Goal: Task Accomplishment & Management: Manage account settings

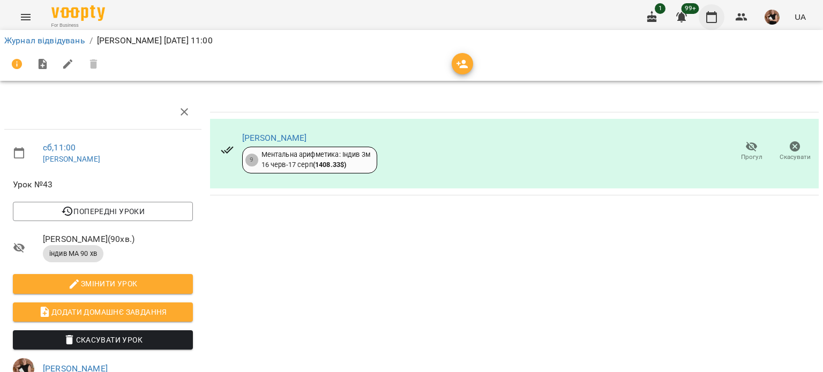
click at [709, 21] on icon "button" at bounding box center [711, 17] width 13 height 13
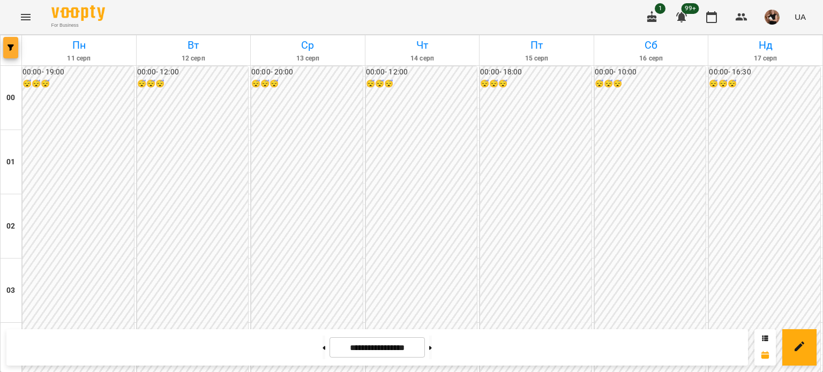
click at [15, 52] on button "button" at bounding box center [10, 47] width 15 height 21
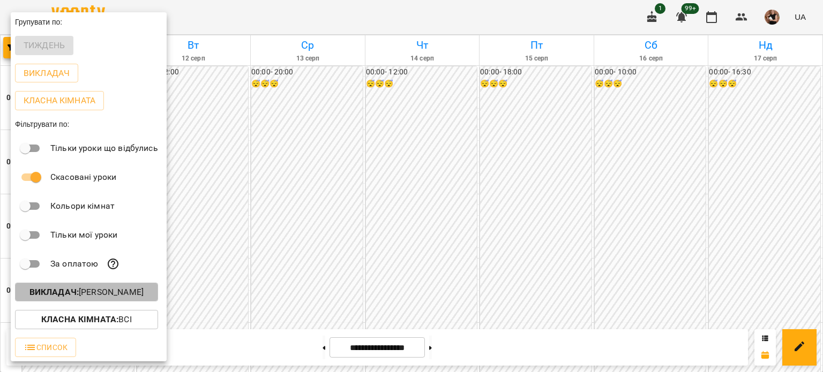
click at [64, 293] on b "Викладач :" at bounding box center [53, 292] width 49 height 10
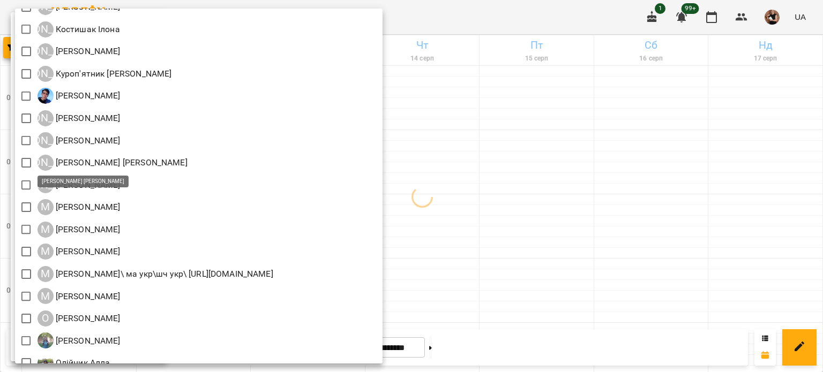
scroll to position [750, 0]
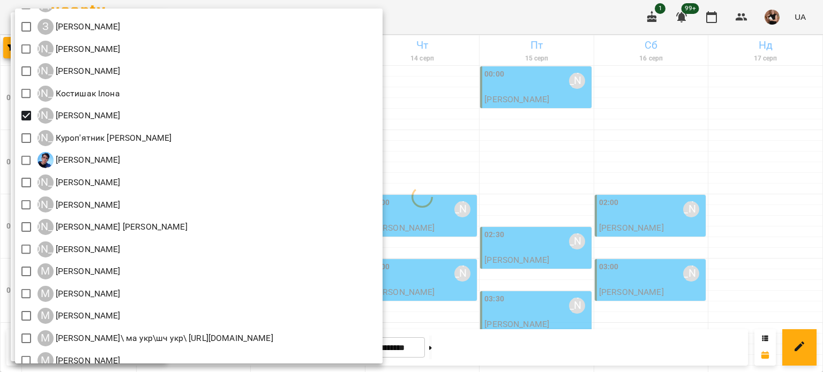
click at [693, 156] on div at bounding box center [411, 186] width 823 height 372
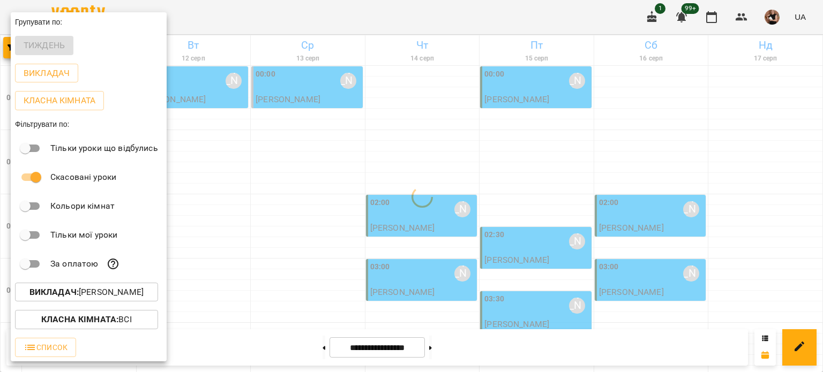
click at [647, 109] on div at bounding box center [411, 186] width 823 height 372
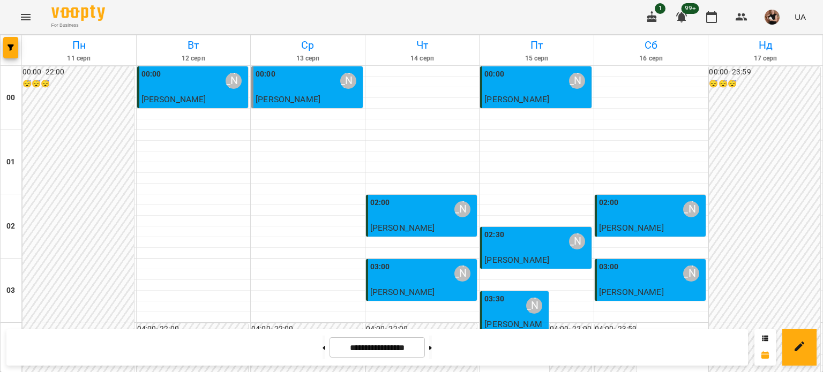
scroll to position [1284, 0]
click at [14, 48] on span "button" at bounding box center [10, 47] width 15 height 6
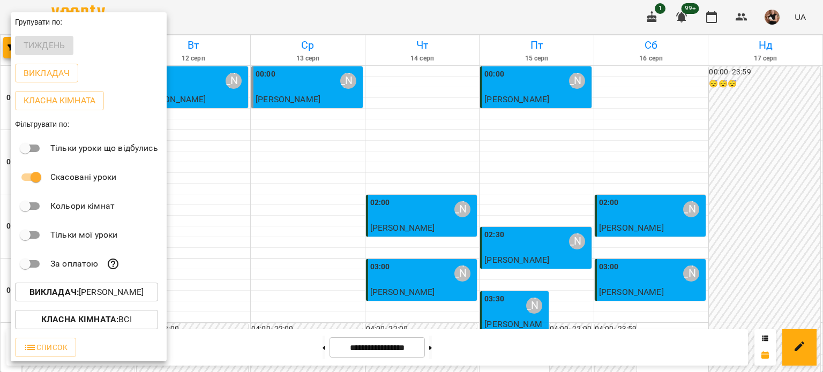
click at [99, 296] on p "Викладач : Курбанова Софія" at bounding box center [86, 292] width 114 height 13
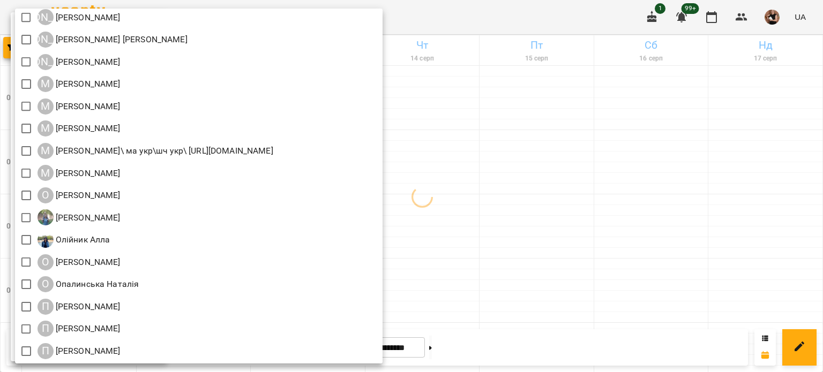
scroll to position [884, 0]
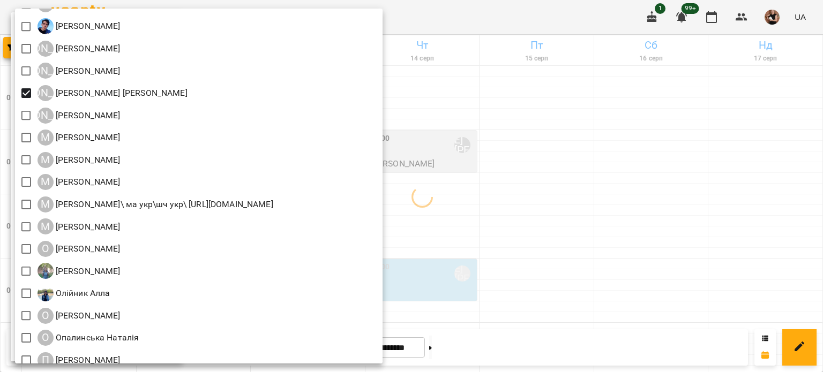
click at [545, 203] on div at bounding box center [411, 186] width 823 height 372
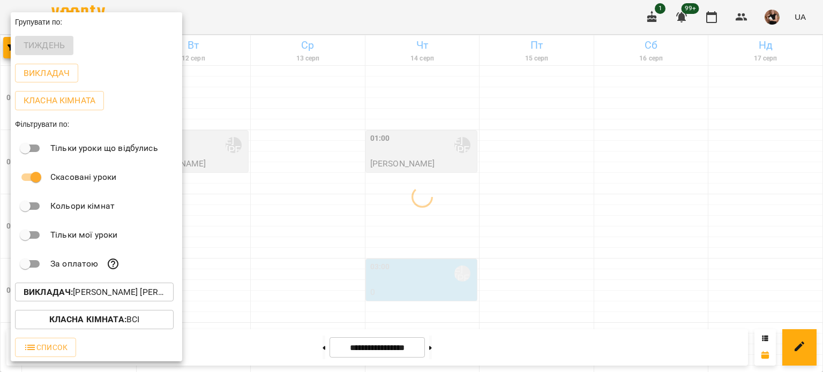
click at [545, 203] on div at bounding box center [411, 186] width 823 height 372
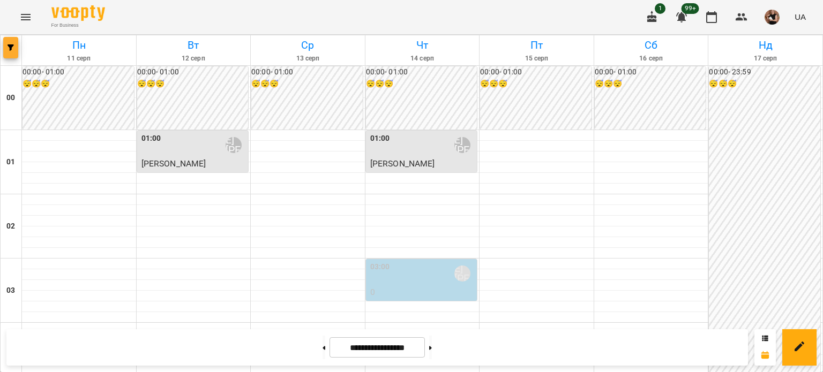
click at [13, 49] on icon "button" at bounding box center [10, 47] width 6 height 6
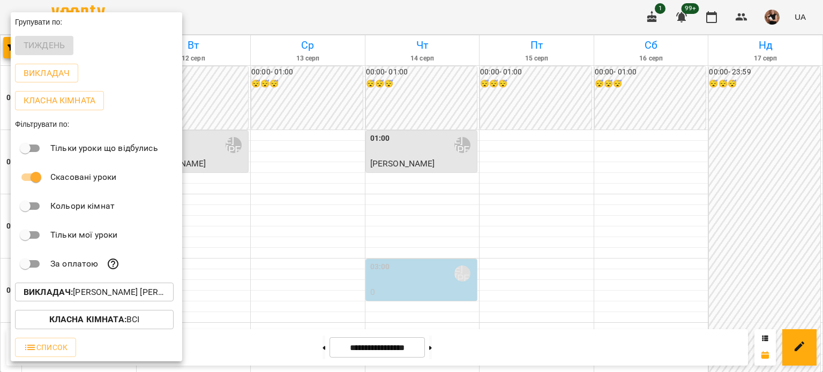
click at [104, 295] on p "Викладач : Ліпатьєва Ольга" at bounding box center [94, 292] width 141 height 13
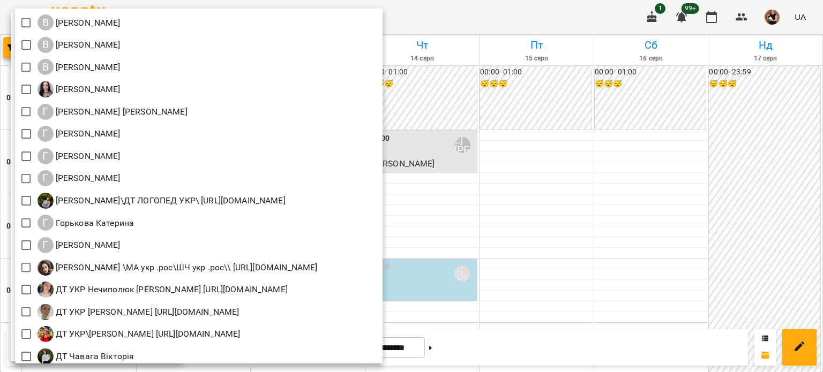
scroll to position [696, 0]
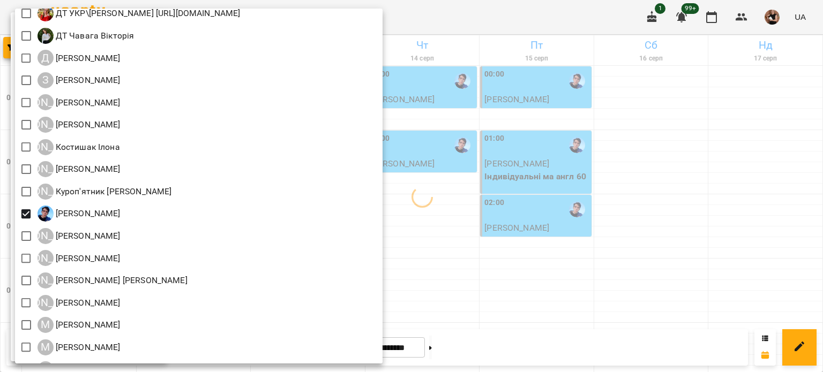
click at [561, 218] on div at bounding box center [411, 186] width 823 height 372
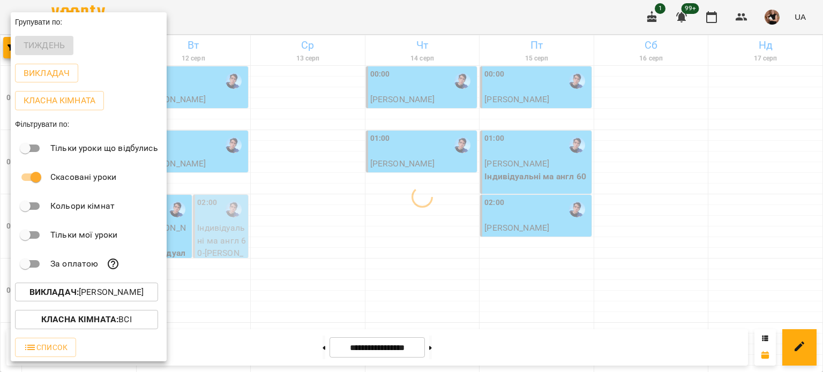
click at [561, 218] on div at bounding box center [411, 186] width 823 height 372
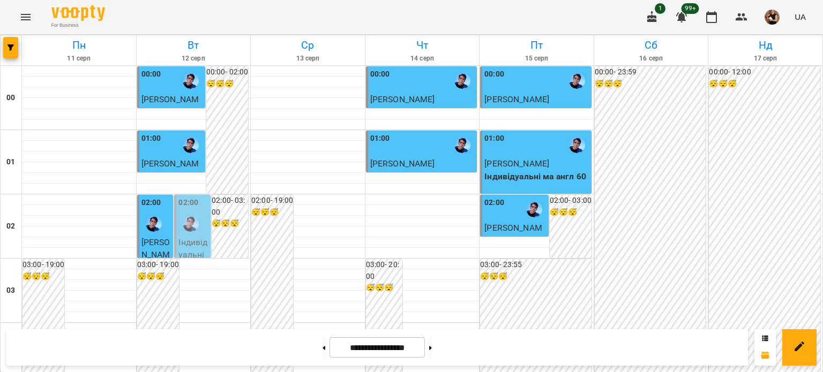
scroll to position [1284, 0]
click at [432, 349] on button at bounding box center [430, 348] width 3 height 24
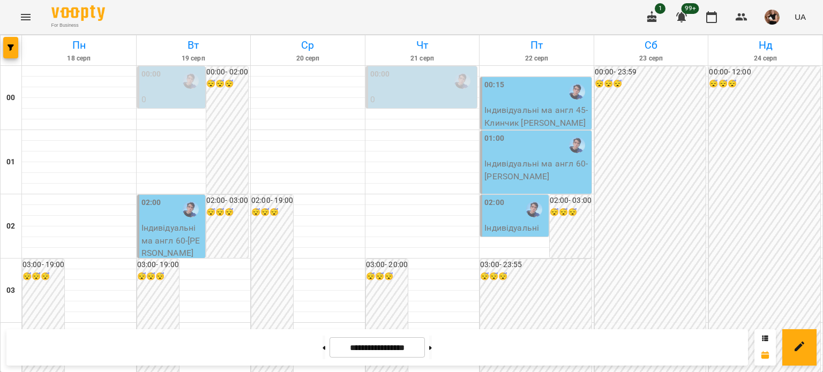
scroll to position [534, 0]
click at [1, 49] on div at bounding box center [11, 50] width 21 height 30
click at [6, 48] on span "button" at bounding box center [10, 47] width 15 height 6
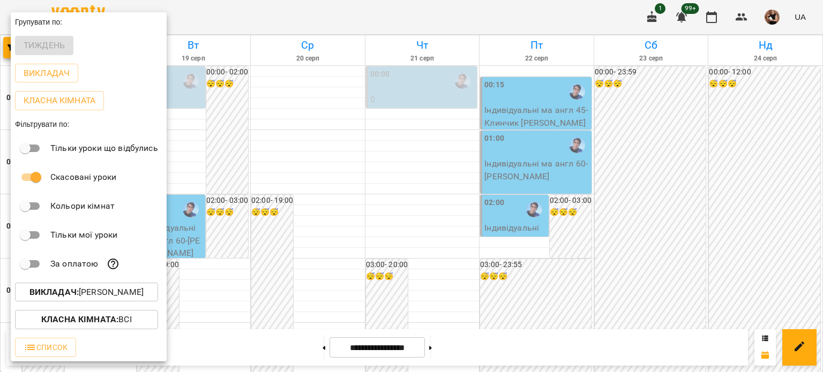
click at [80, 294] on p "Викладач : Легоша Олексій" at bounding box center [86, 292] width 114 height 13
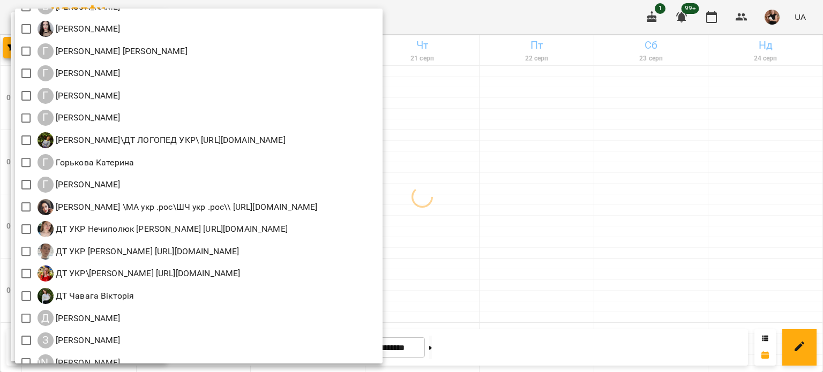
scroll to position [429, 0]
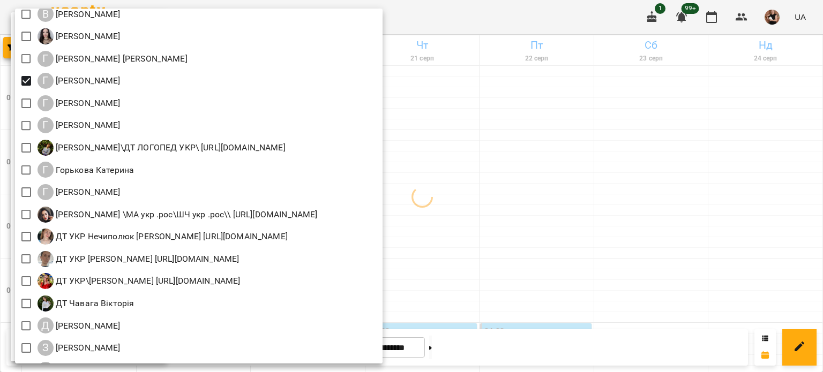
click at [597, 201] on div at bounding box center [411, 186] width 823 height 372
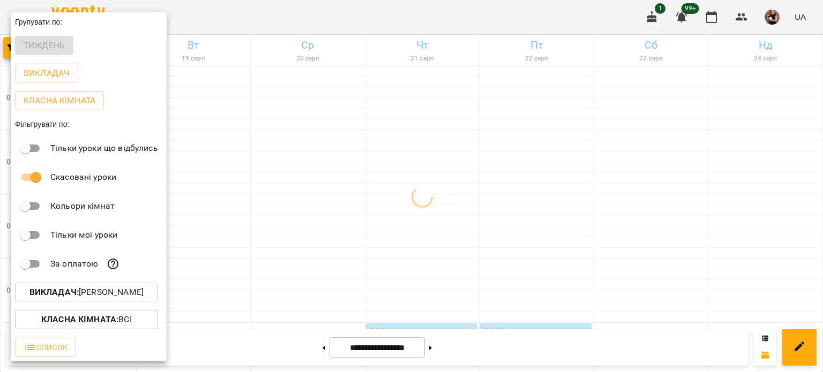
click at [546, 219] on div at bounding box center [411, 186] width 823 height 372
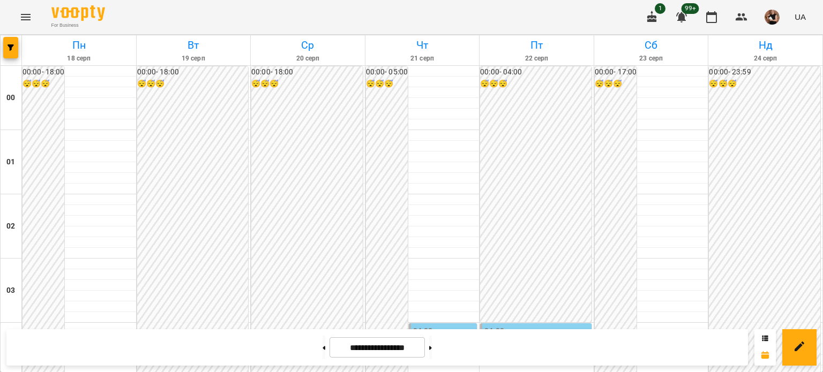
scroll to position [1284, 0]
click at [13, 37] on button "button" at bounding box center [10, 47] width 15 height 21
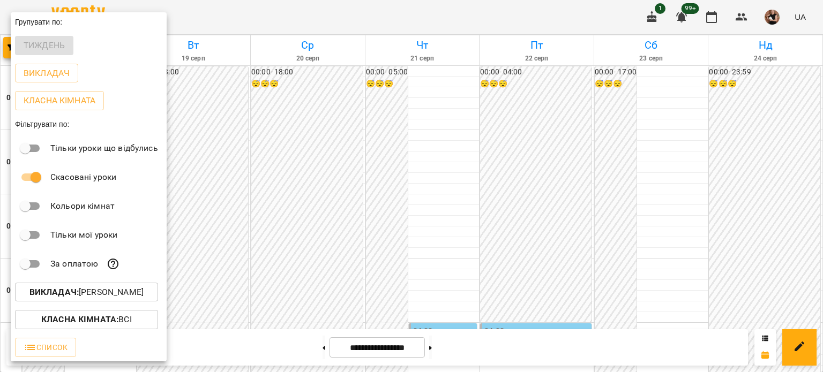
click at [94, 294] on p "Викладач : Галушка Оксана" at bounding box center [86, 292] width 114 height 13
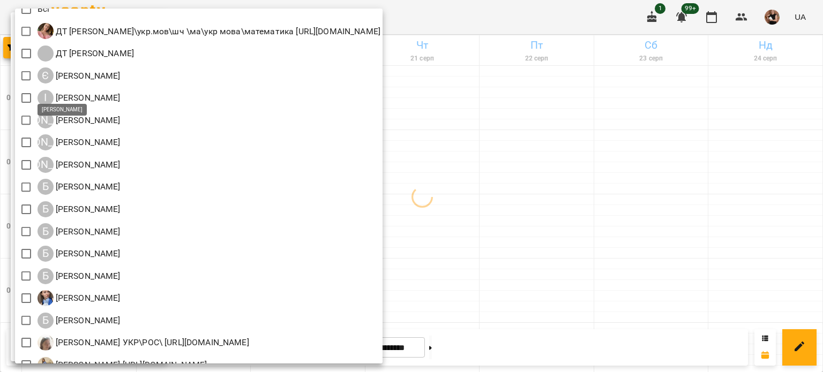
scroll to position [0, 0]
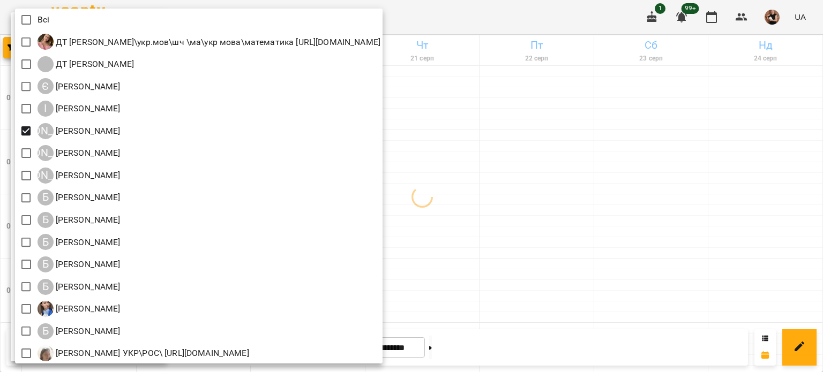
click at [607, 235] on div at bounding box center [411, 186] width 823 height 372
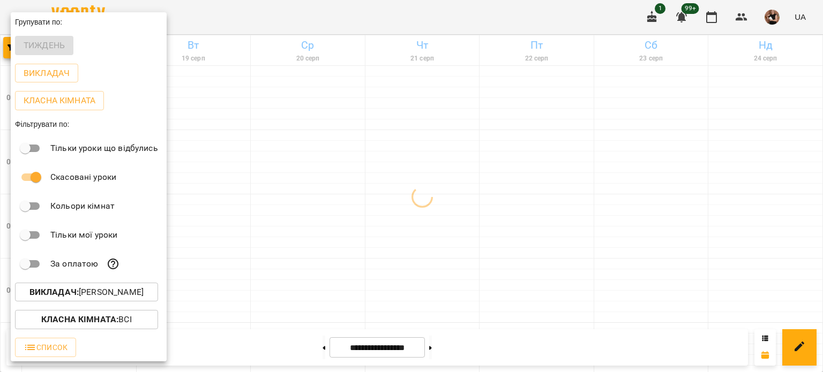
click at [607, 235] on div at bounding box center [411, 186] width 823 height 372
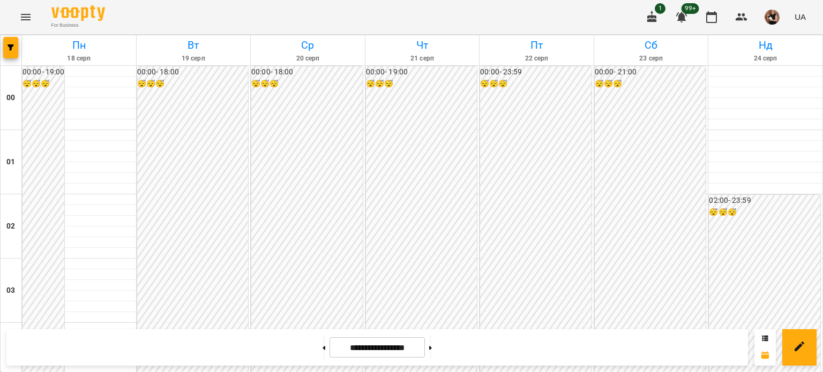
scroll to position [1230, 0]
click at [13, 48] on icon "button" at bounding box center [10, 47] width 6 height 6
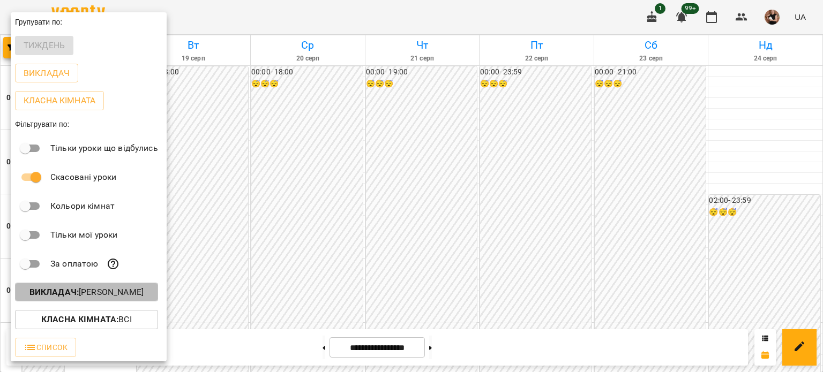
click at [97, 296] on p "Викладач : Абрамова Ірина" at bounding box center [86, 292] width 114 height 13
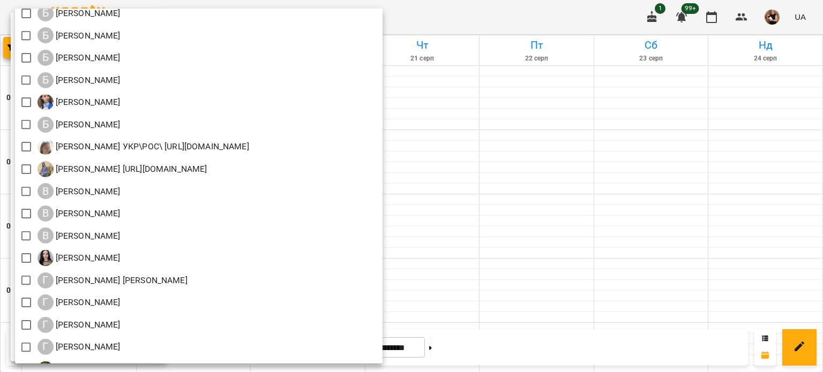
scroll to position [214, 0]
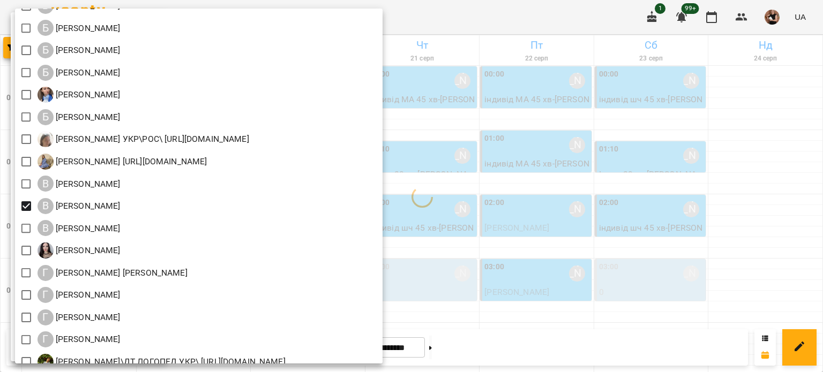
click at [690, 179] on div at bounding box center [411, 186] width 823 height 372
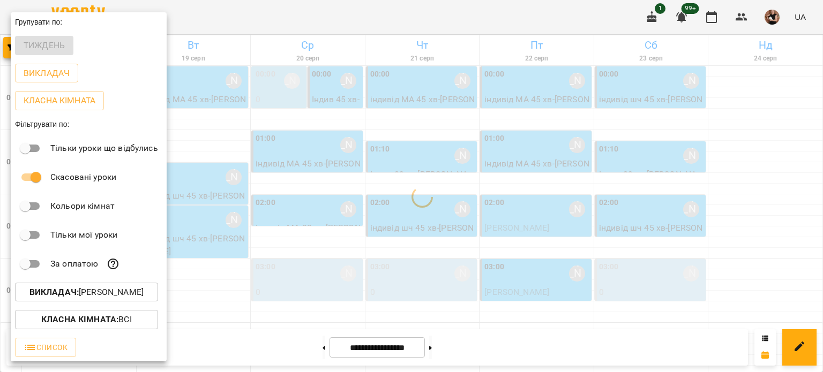
click at [655, 175] on div at bounding box center [411, 186] width 823 height 372
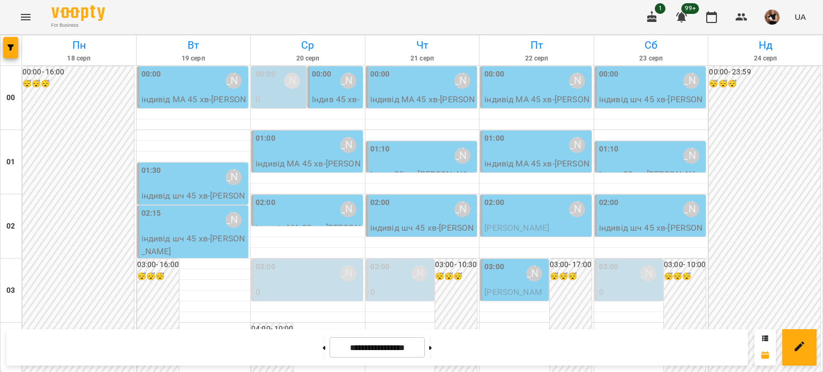
scroll to position [0, 0]
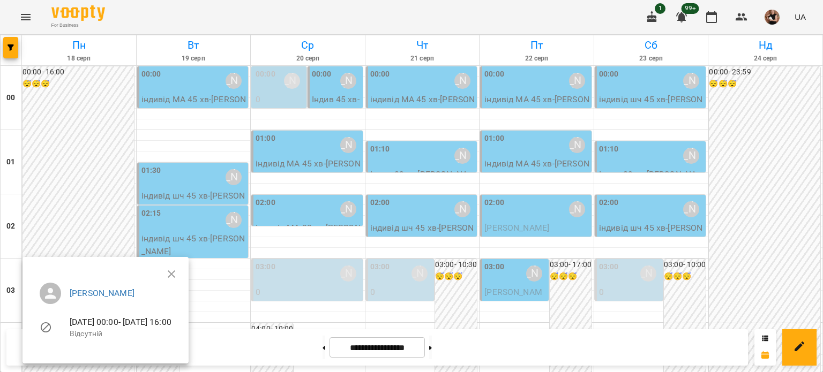
click at [13, 41] on div at bounding box center [411, 186] width 823 height 372
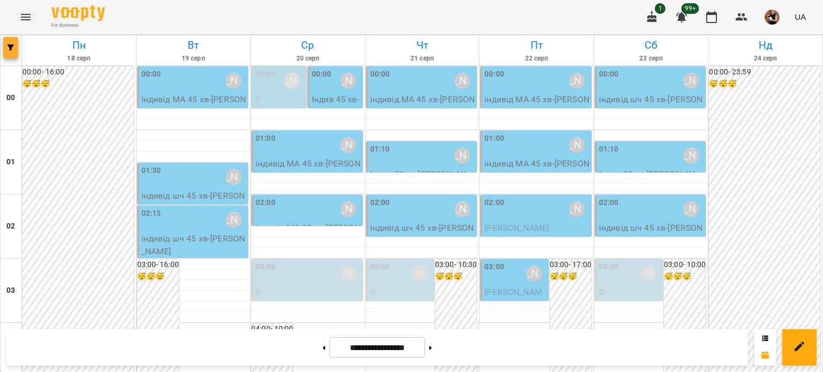
click at [7, 49] on icon "button" at bounding box center [10, 47] width 6 height 6
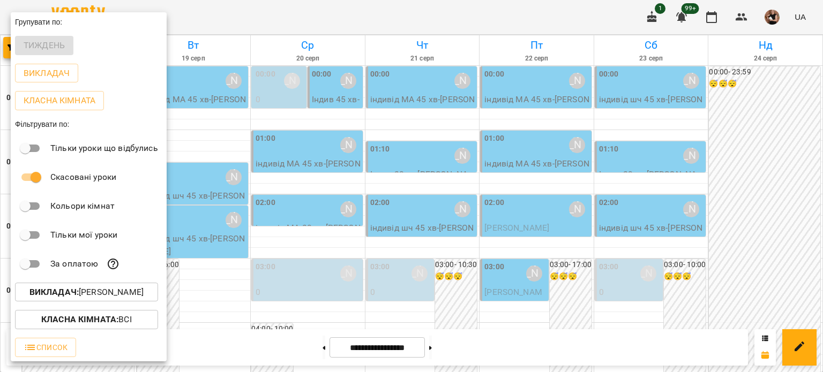
click at [80, 302] on button "Викладач : Вовк Галина" at bounding box center [86, 292] width 143 height 19
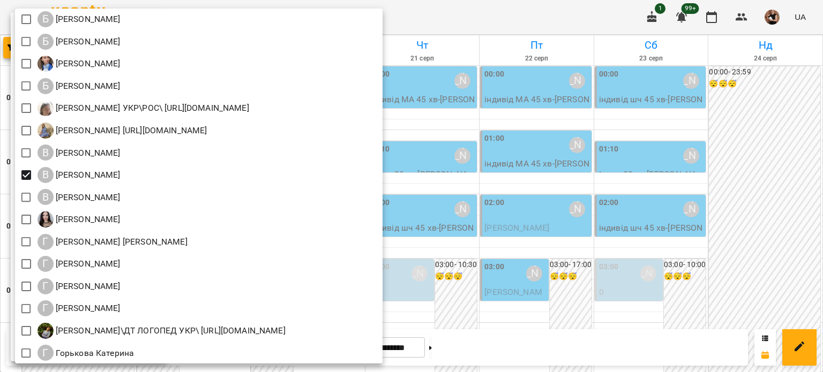
scroll to position [321, 0]
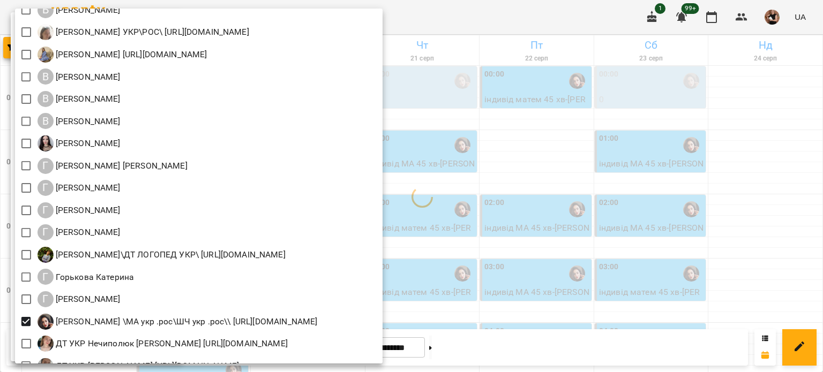
click at [775, 194] on div at bounding box center [411, 186] width 823 height 372
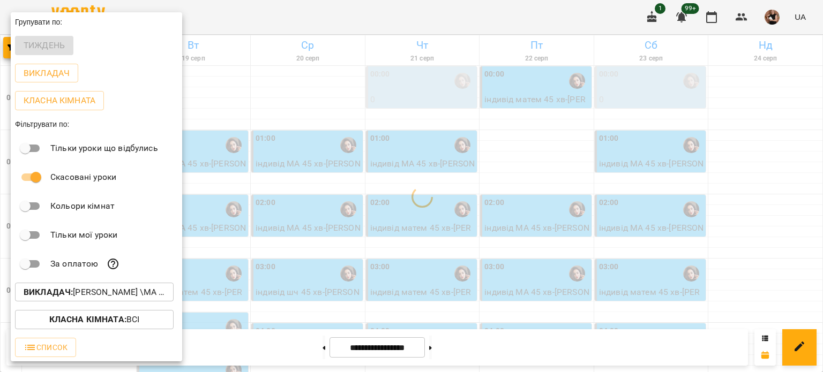
click at [775, 194] on div at bounding box center [411, 186] width 823 height 372
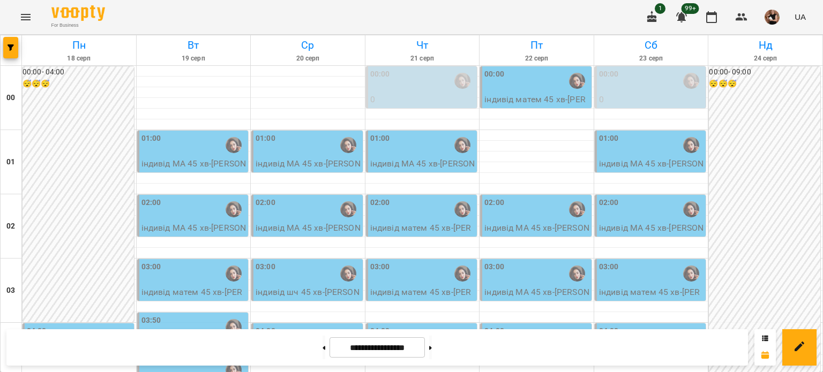
scroll to position [1284, 0]
click at [432, 347] on icon at bounding box center [430, 348] width 3 height 4
type input "**********"
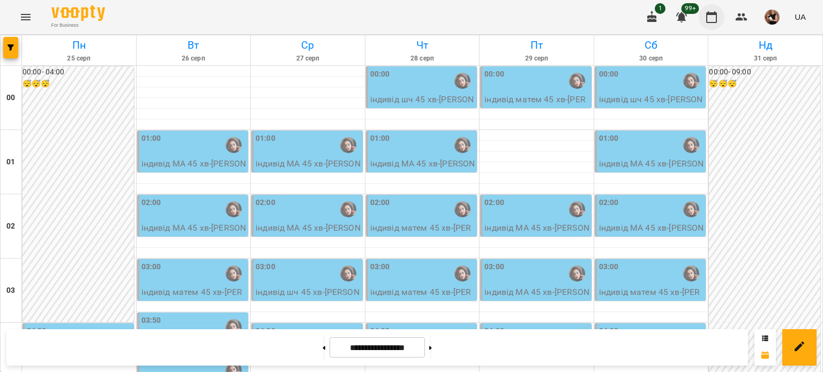
click at [715, 21] on icon "button" at bounding box center [711, 17] width 13 height 13
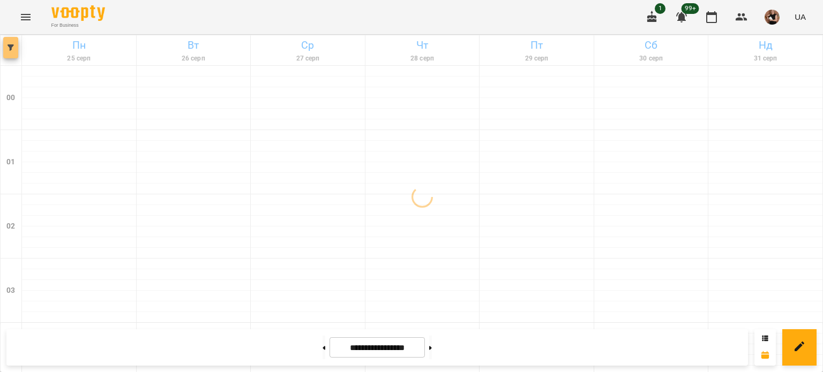
click at [9, 49] on icon "button" at bounding box center [10, 47] width 6 height 6
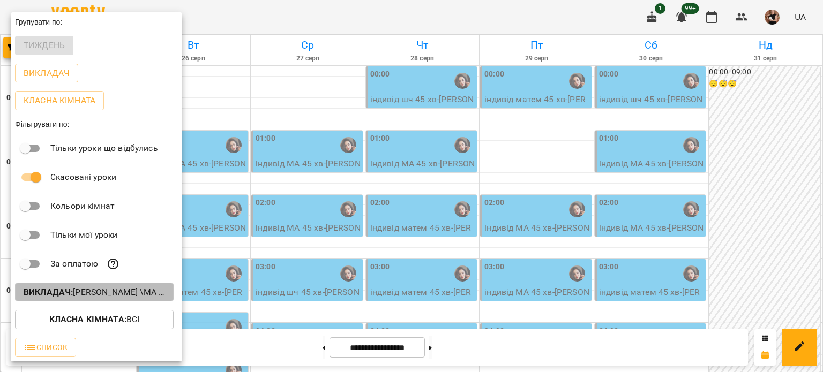
click at [84, 297] on p "Викладач : Гусак Олена Армаїсівна \МА укр .рос\ШЧ укр .рос\\ https://us06web.zo…" at bounding box center [94, 292] width 141 height 13
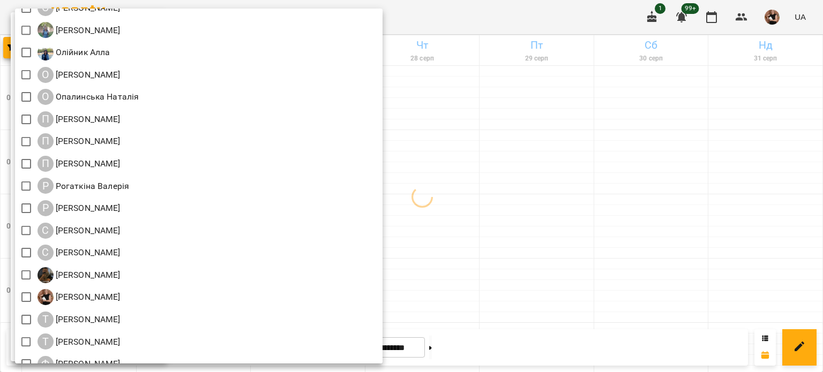
scroll to position [1205, 0]
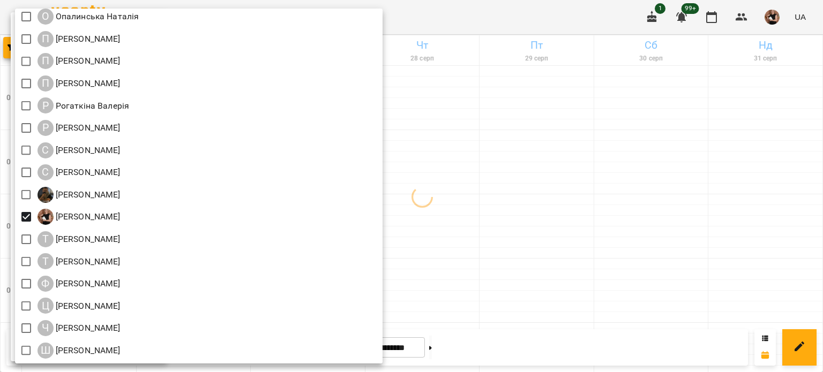
click at [660, 219] on div at bounding box center [411, 186] width 823 height 372
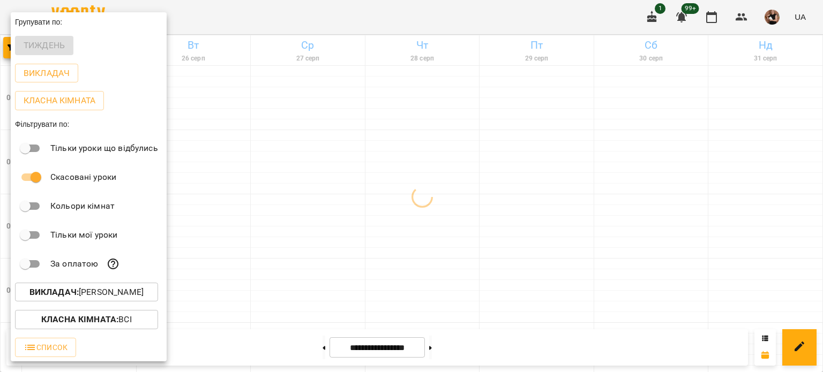
click at [660, 219] on div at bounding box center [411, 186] width 823 height 372
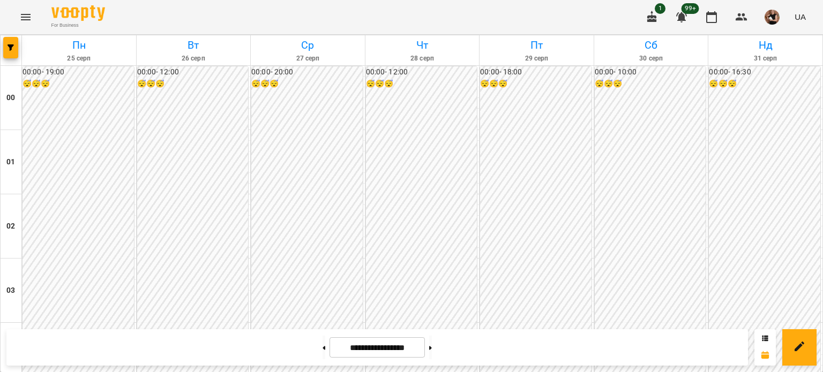
scroll to position [643, 0]
click at [322, 352] on button at bounding box center [323, 348] width 3 height 24
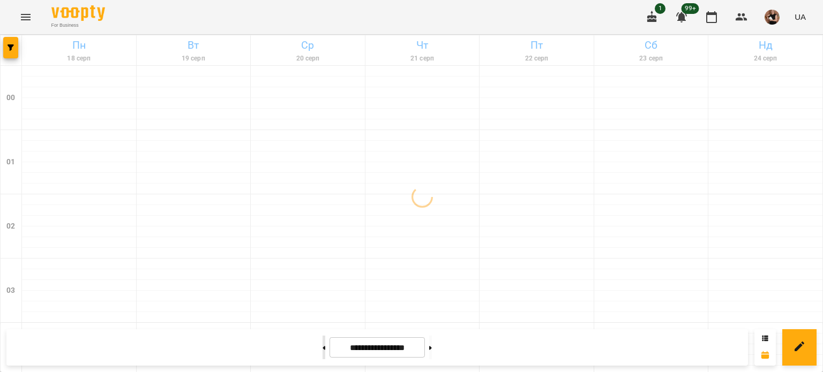
click at [322, 352] on button at bounding box center [323, 348] width 3 height 24
type input "**********"
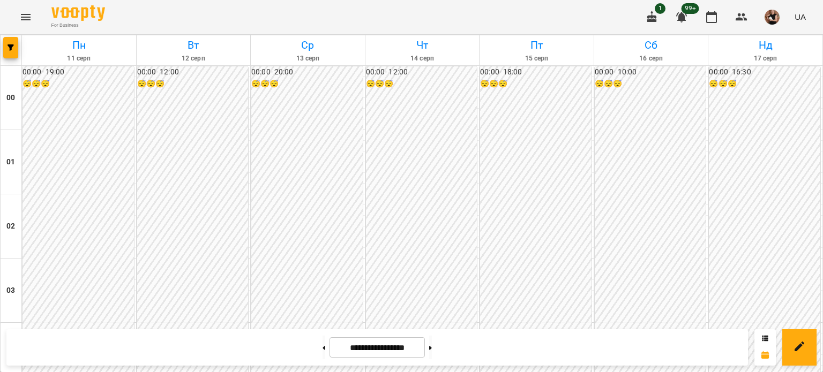
scroll to position [1016, 0]
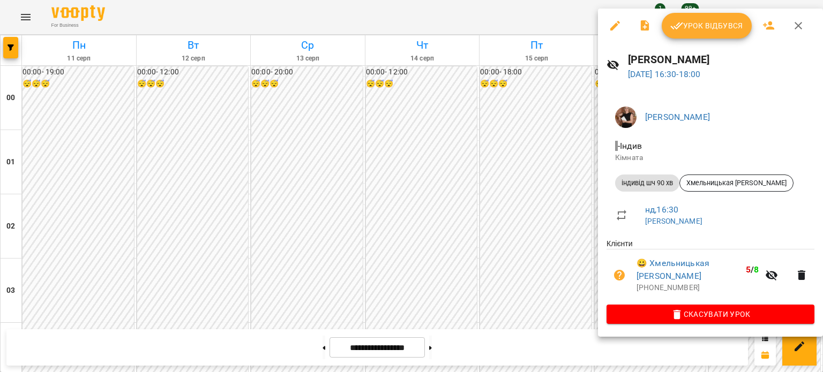
click at [703, 35] on button "Урок відбувся" at bounding box center [707, 26] width 90 height 26
